Goal: Navigation & Orientation: Go to known website

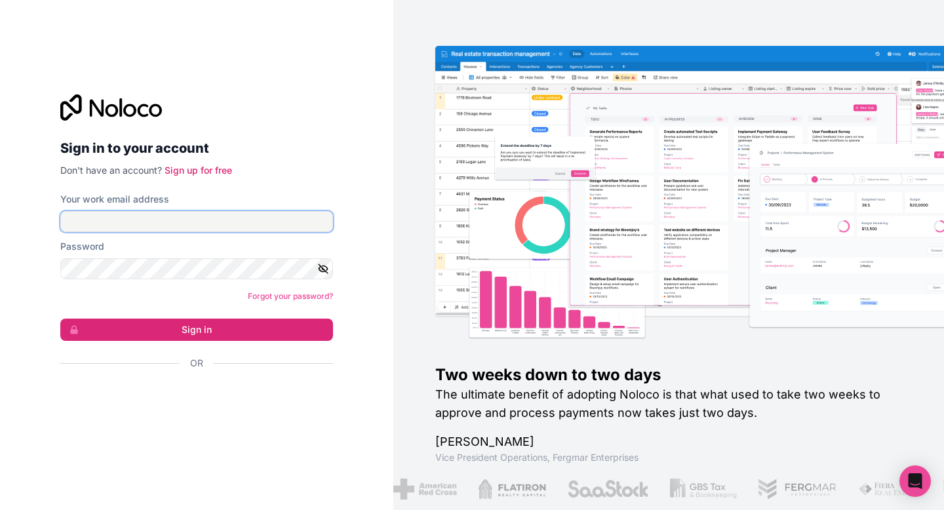
click at [222, 227] on input "Your work email address" at bounding box center [196, 221] width 273 height 21
type input "[EMAIL_ADDRESS][DOMAIN_NAME]"
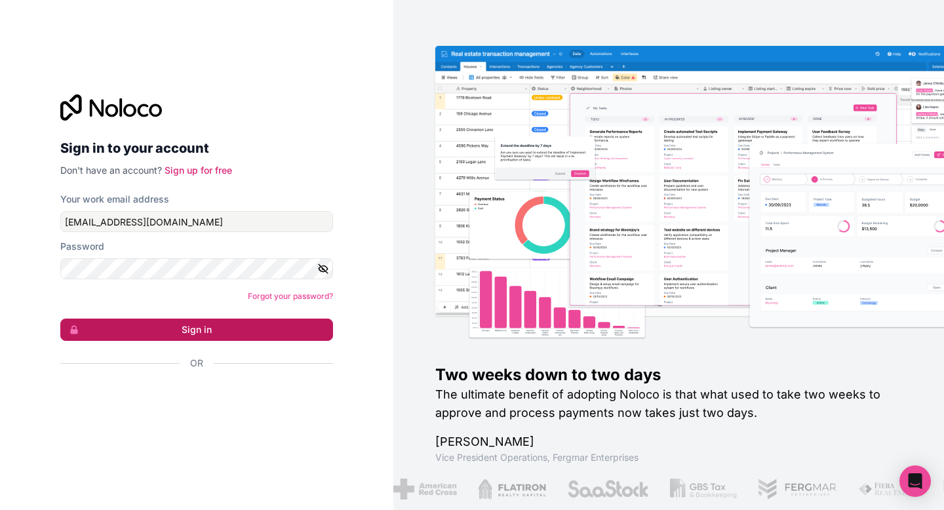
click at [235, 330] on button "Sign in" at bounding box center [196, 330] width 273 height 22
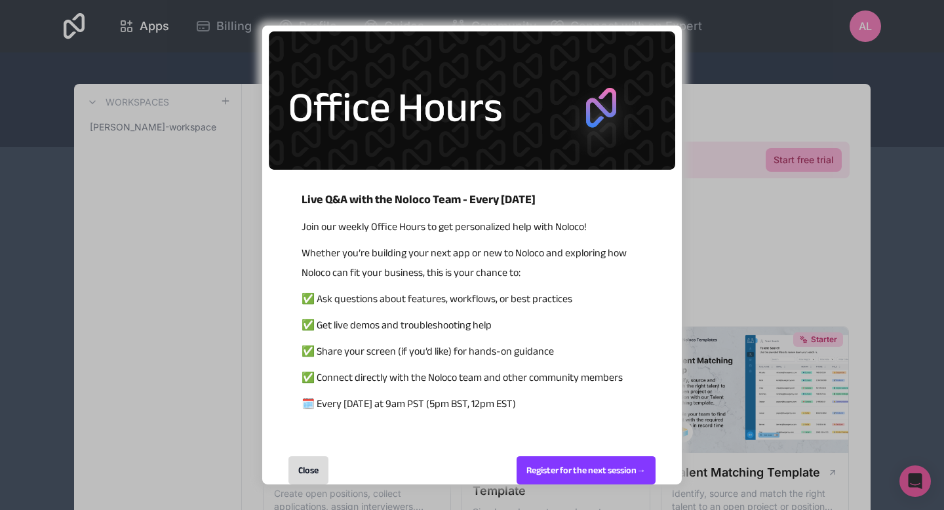
scroll to position [12, 0]
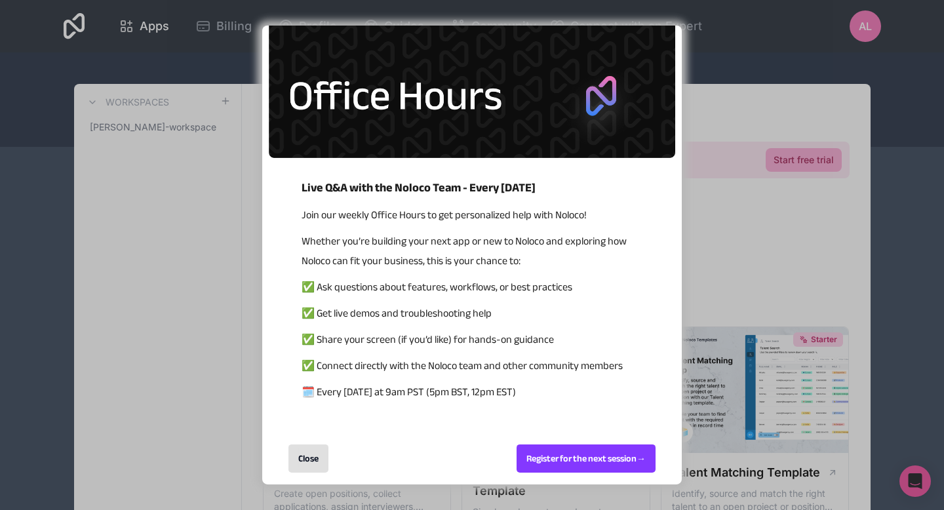
click at [309, 469] on div "Close" at bounding box center [308, 458] width 40 height 28
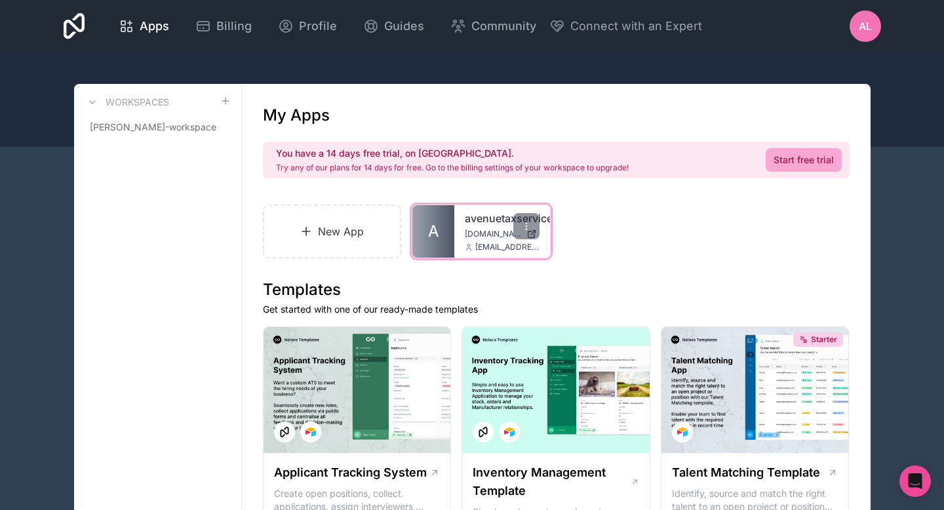
click at [473, 222] on link "avenuetaxservice" at bounding box center [502, 218] width 75 height 16
